Goal: Task Accomplishment & Management: Use online tool/utility

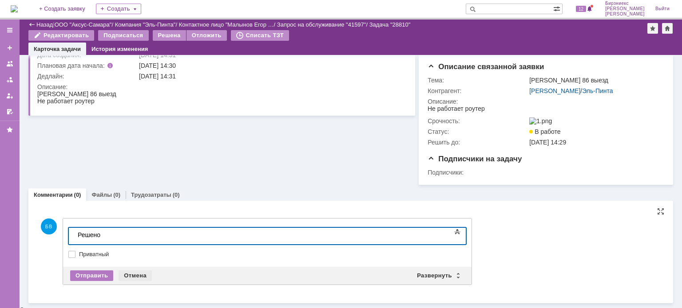
scroll to position [70, 0]
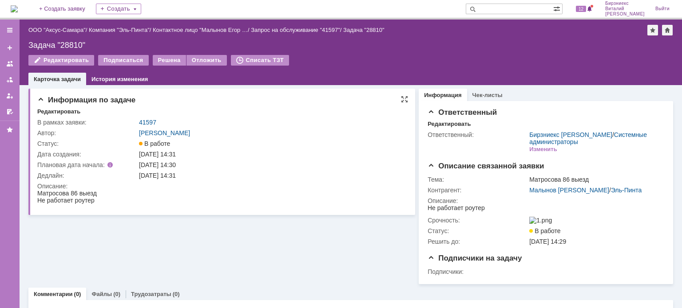
click at [211, 152] on div "[DATE] 14:31" at bounding box center [271, 154] width 264 height 7
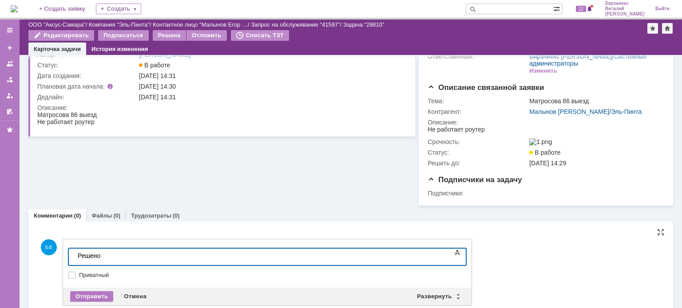
scroll to position [70, 0]
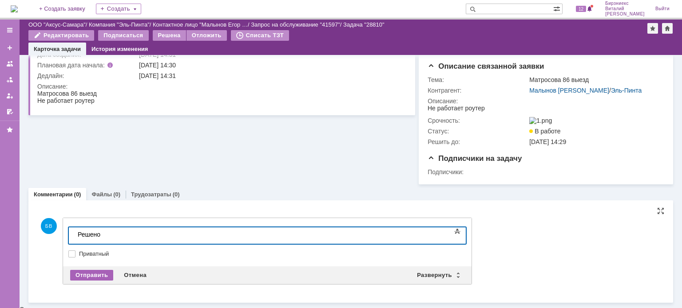
click at [93, 280] on div "Отправить" at bounding box center [91, 275] width 43 height 11
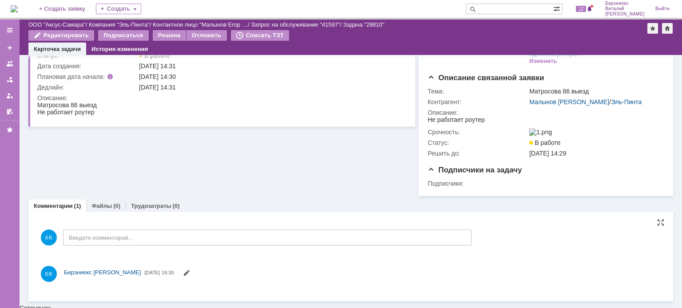
scroll to position [62, 0]
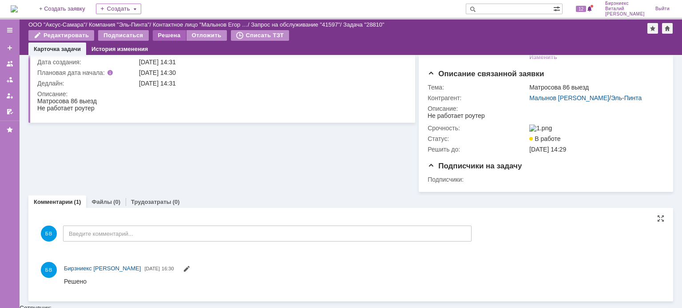
click at [170, 37] on div "Решена" at bounding box center [169, 35] width 33 height 11
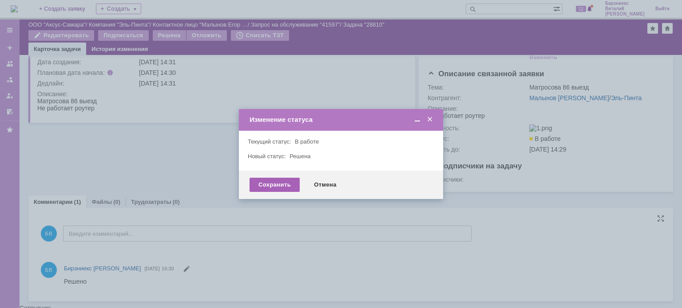
click at [267, 184] on div "Сохранить" at bounding box center [274, 185] width 50 height 14
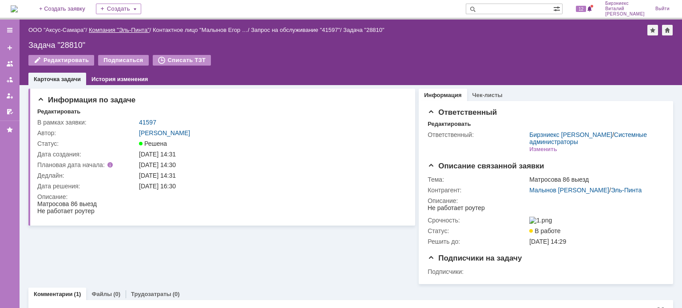
scroll to position [0, 0]
click at [18, 6] on img at bounding box center [14, 8] width 7 height 7
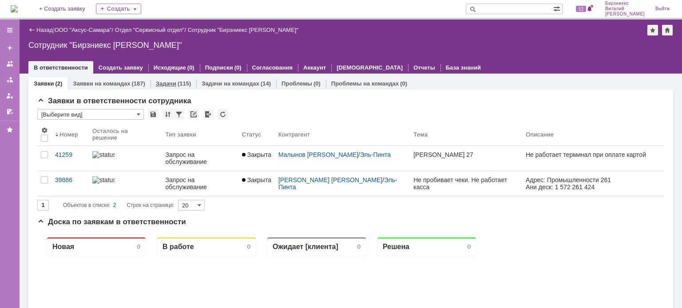
click at [183, 86] on div "(115)" at bounding box center [184, 83] width 13 height 7
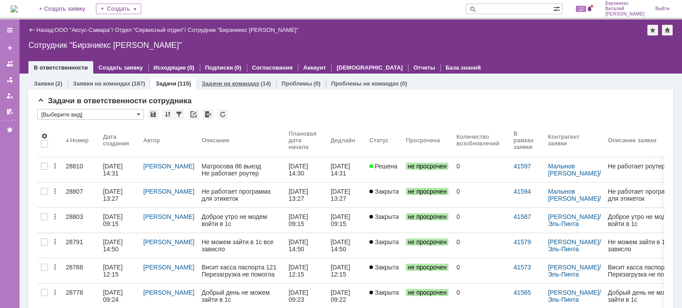
click at [240, 88] on div "Задачи на командах (14)" at bounding box center [236, 83] width 80 height 13
